Goal: Information Seeking & Learning: Learn about a topic

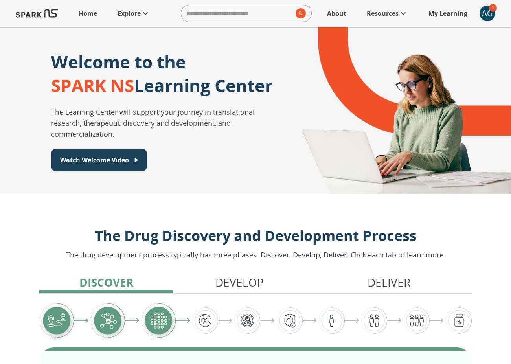
click at [142, 10] on icon at bounding box center [145, 13] width 9 height 9
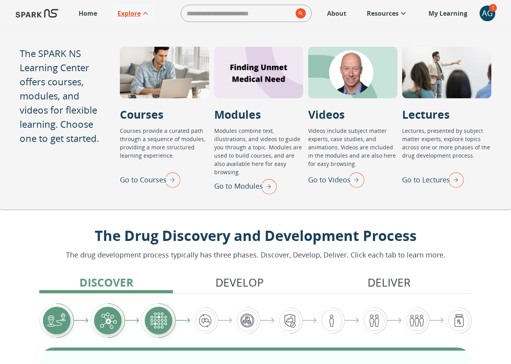
click at [458, 178] on img "Go to Lectures" at bounding box center [454, 179] width 20 height 20
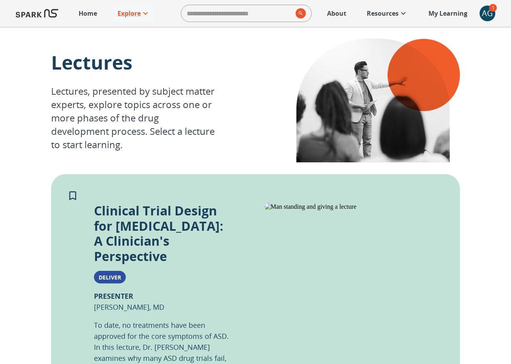
click at [107, 215] on p "Clinical Trial Design for [MEDICAL_DATA]: A Clinician's Perspective" at bounding box center [162, 233] width 136 height 61
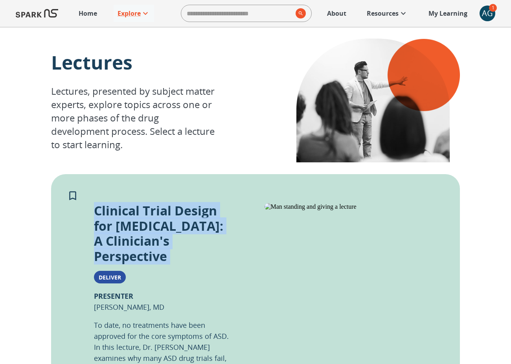
click at [107, 215] on p "Clinical Trial Design for [MEDICAL_DATA]: A Clinician's Perspective" at bounding box center [162, 233] width 136 height 61
copy p "Clinical Trial Design for [MEDICAL_DATA]: A Clinician's Perspective"
